Goal: Navigation & Orientation: Find specific page/section

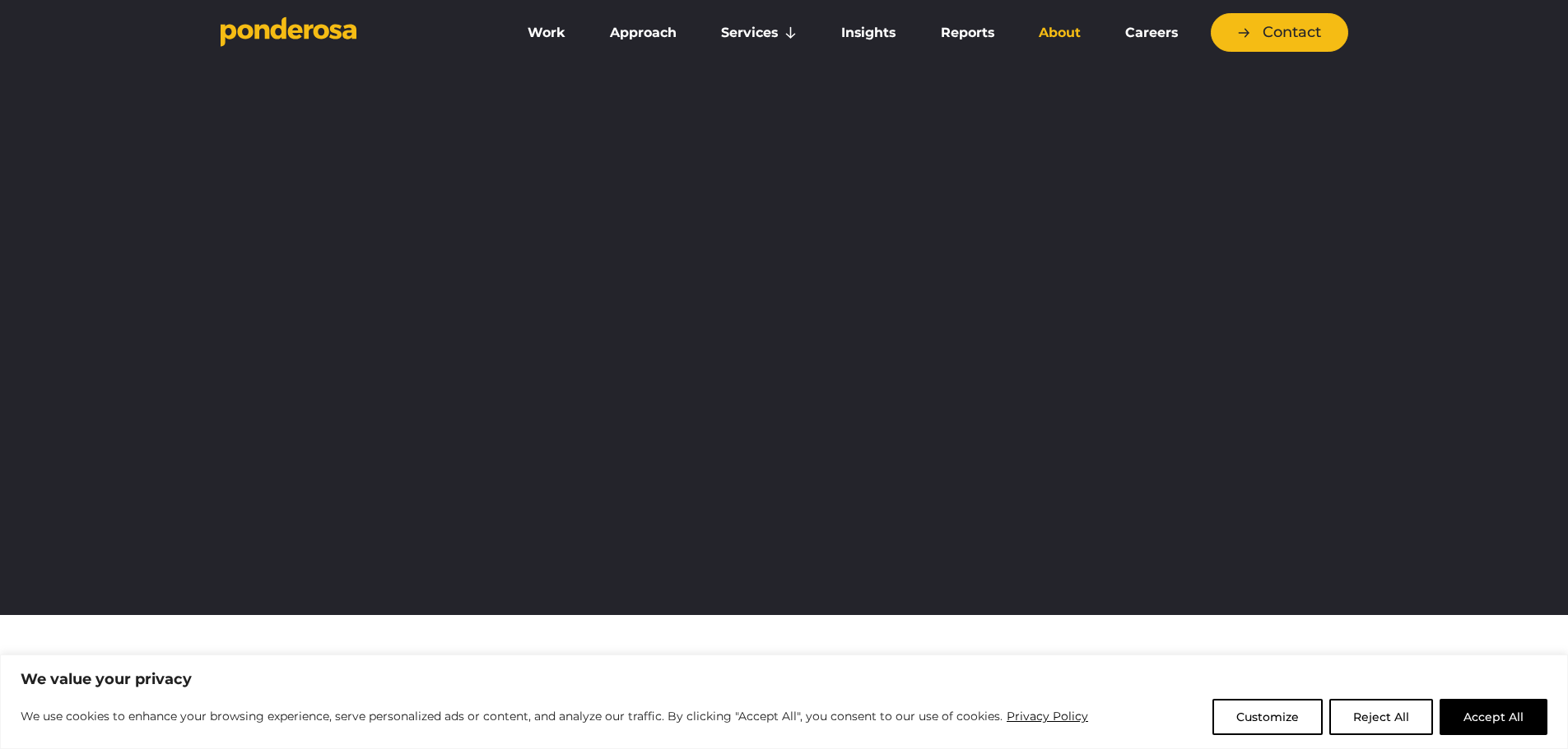
click at [1046, 37] on link "About" at bounding box center [1059, 32] width 80 height 34
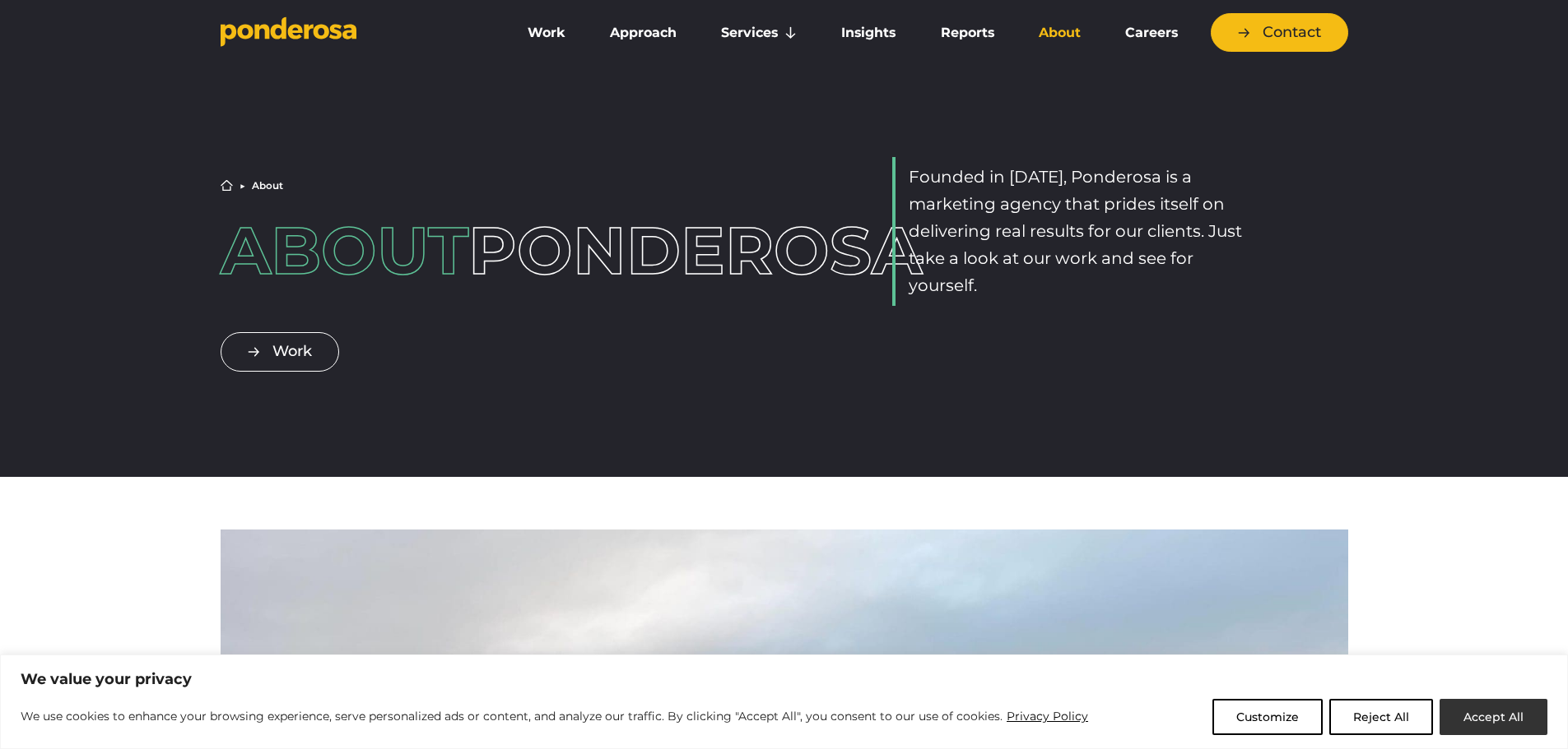
click at [1490, 721] on button "Accept All" at bounding box center [1493, 717] width 108 height 36
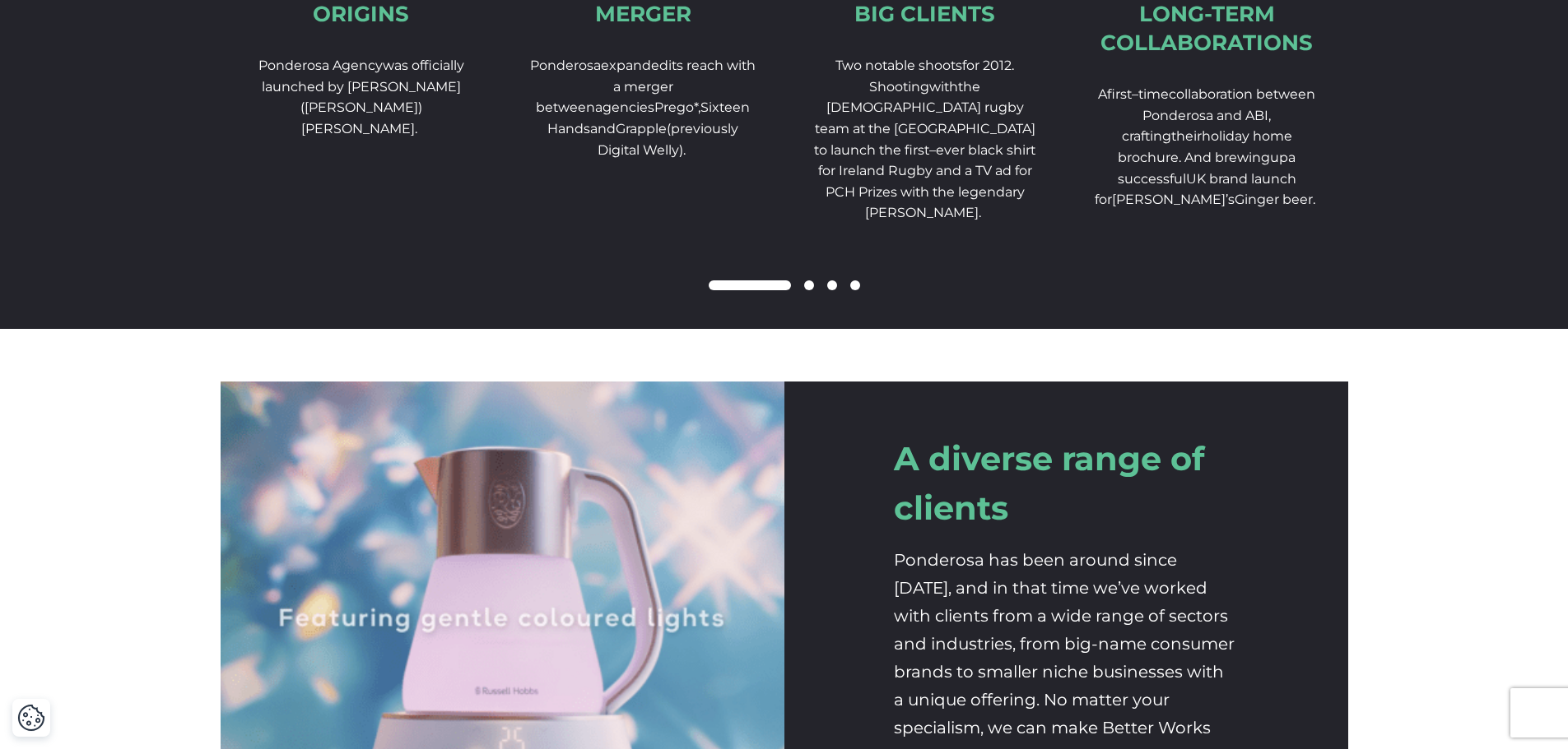
scroll to position [2768, 0]
click at [804, 297] on div at bounding box center [784, 287] width 1128 height 19
click at [804, 291] on span at bounding box center [809, 286] width 10 height 10
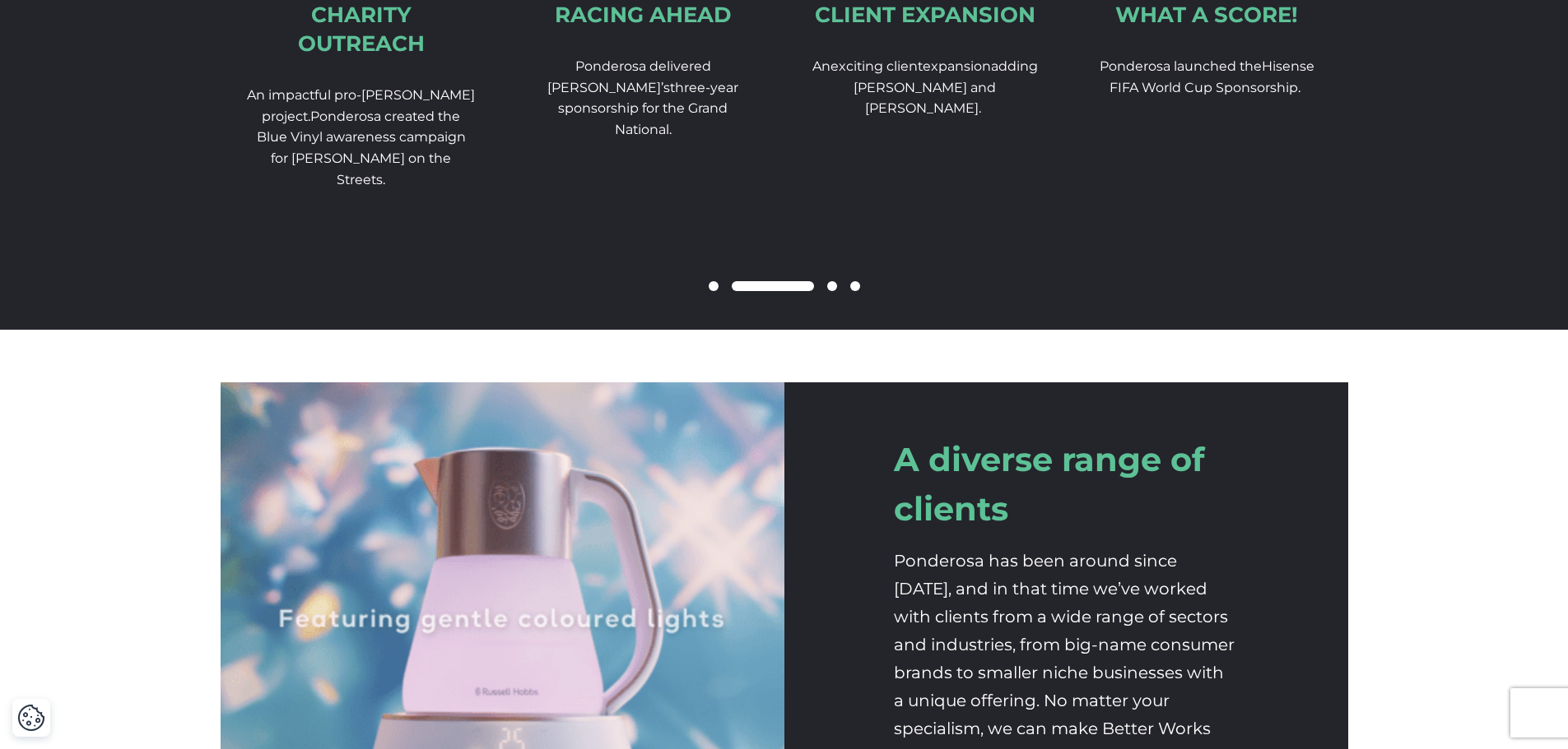
click at [833, 291] on span at bounding box center [832, 286] width 10 height 10
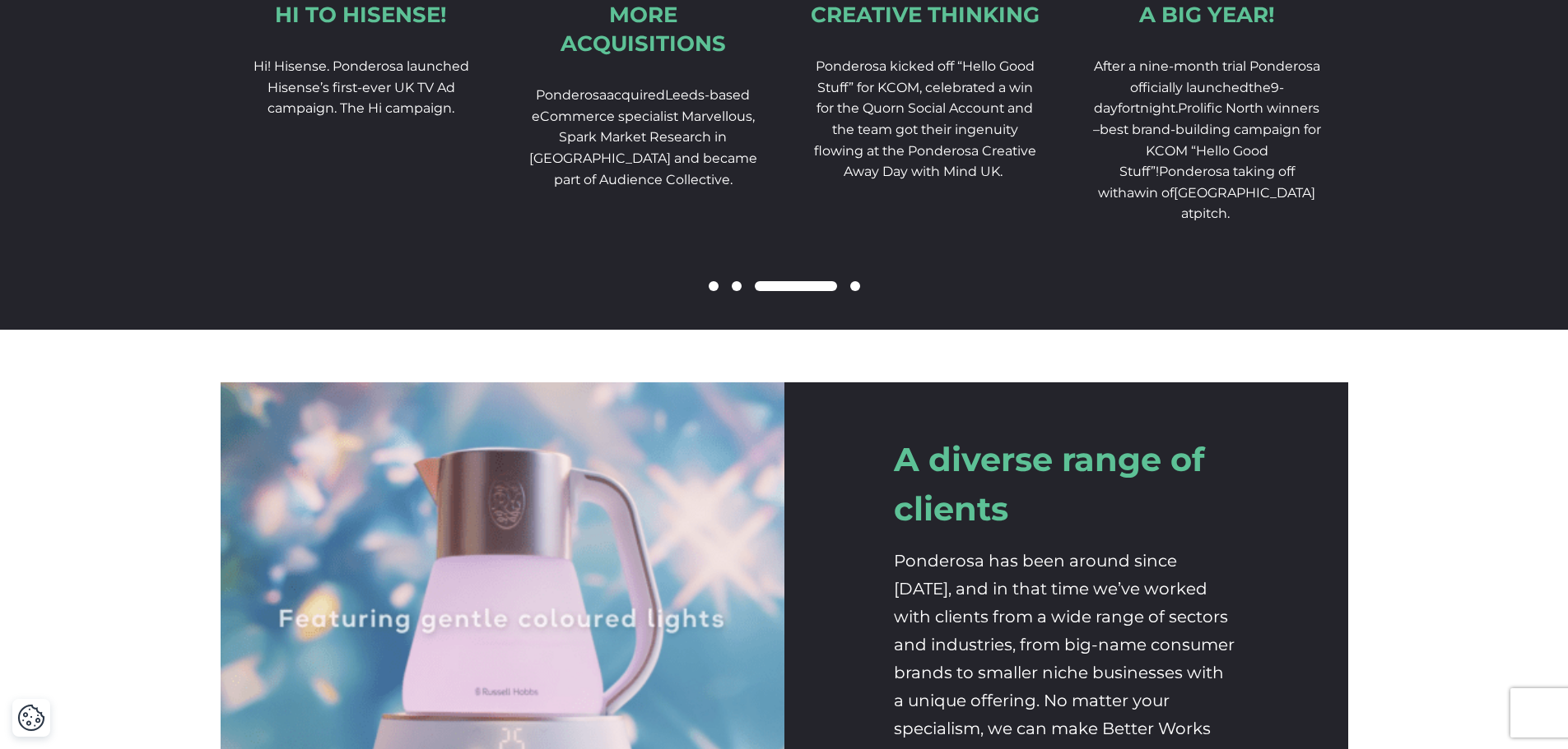
click at [738, 291] on span at bounding box center [737, 286] width 10 height 10
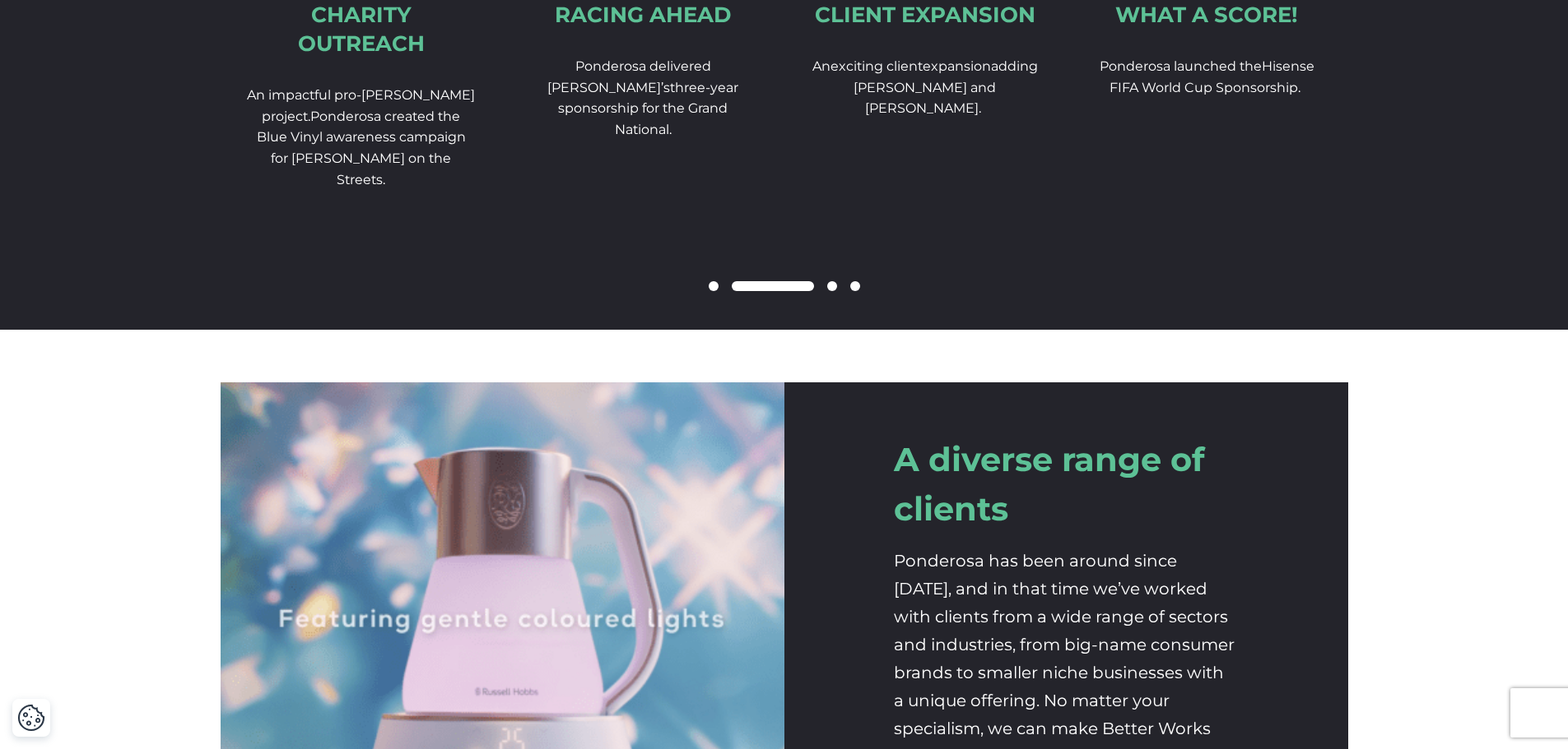
click at [830, 291] on span at bounding box center [832, 286] width 10 height 10
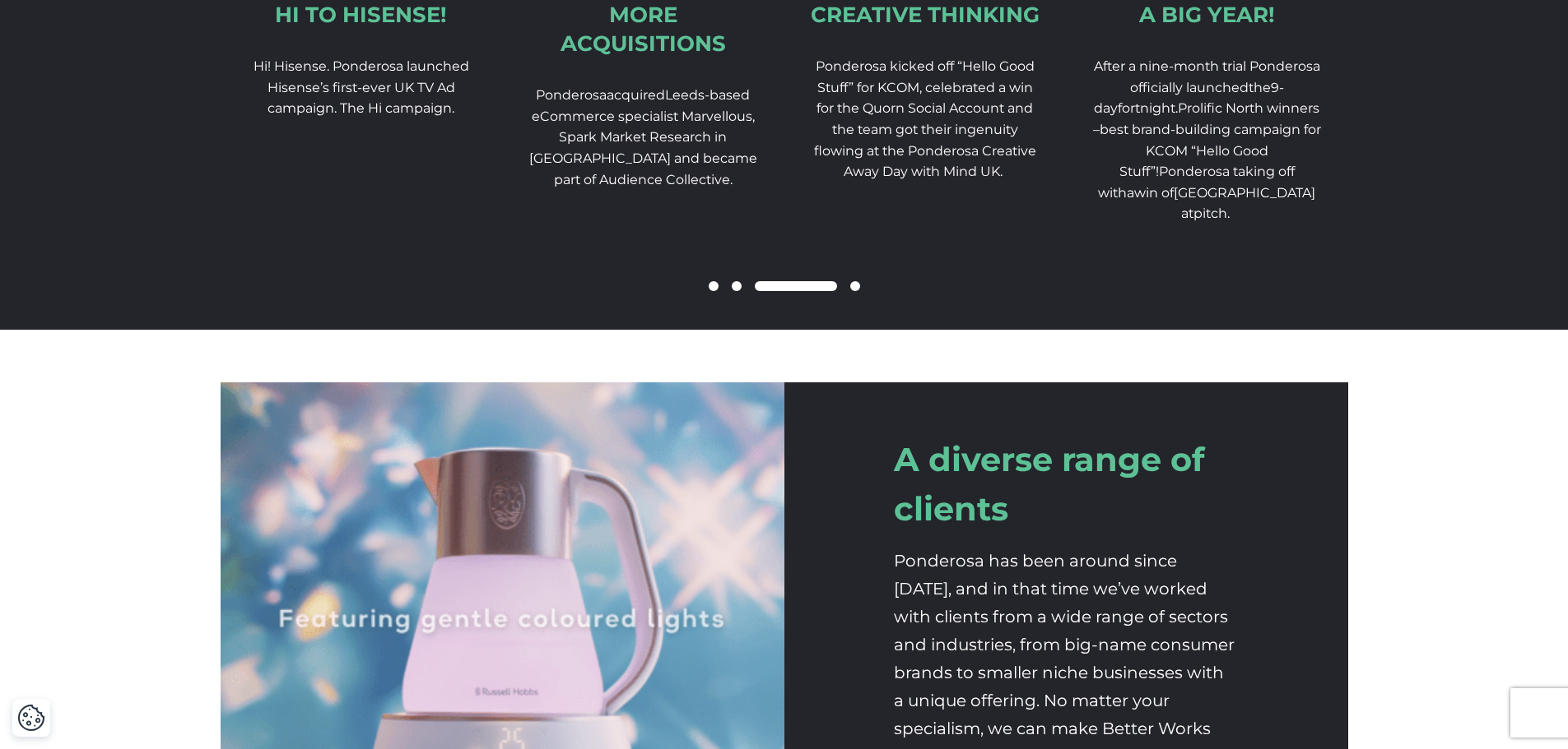
click at [853, 291] on span at bounding box center [855, 286] width 10 height 10
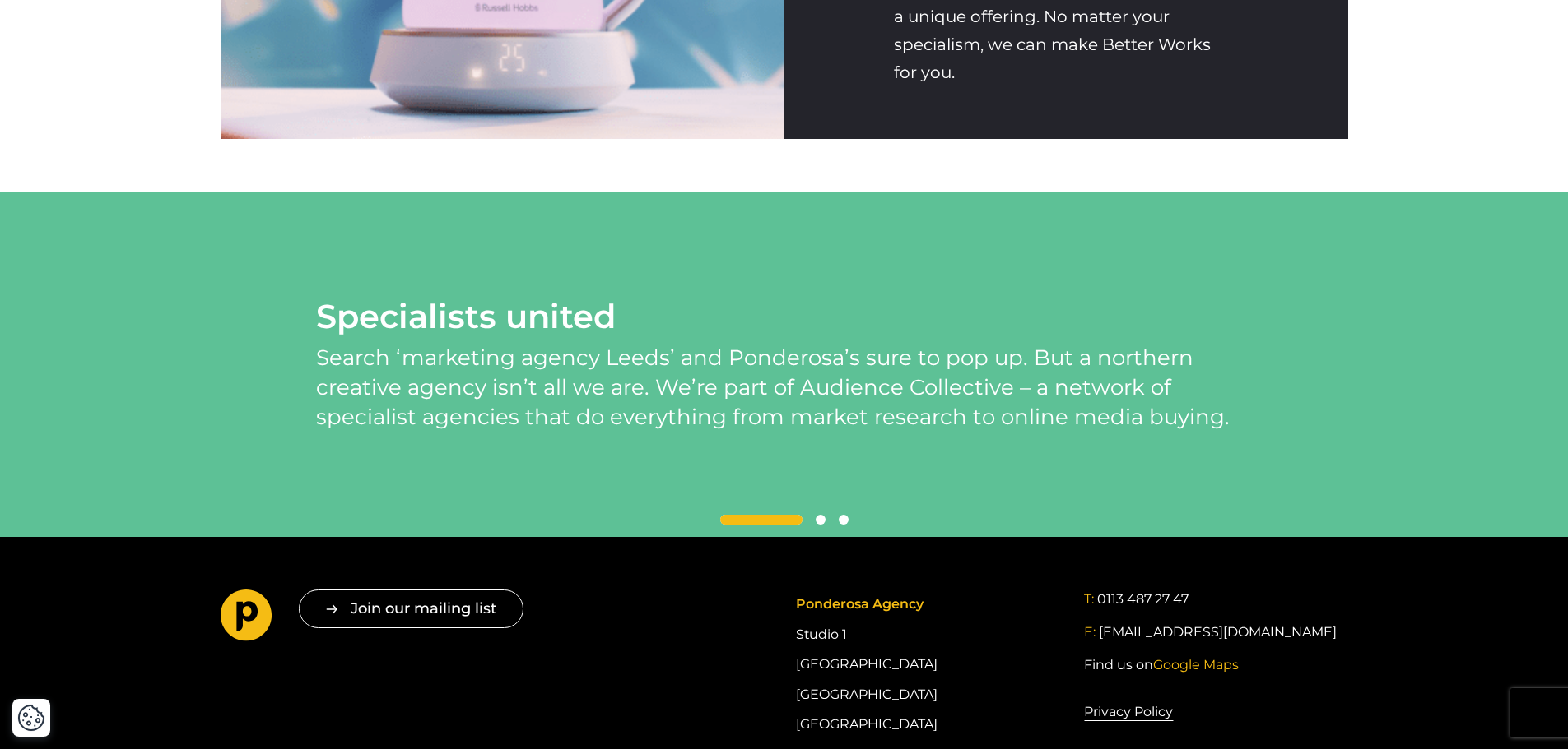
scroll to position [3756, 0]
